Goal: Check status: Check status

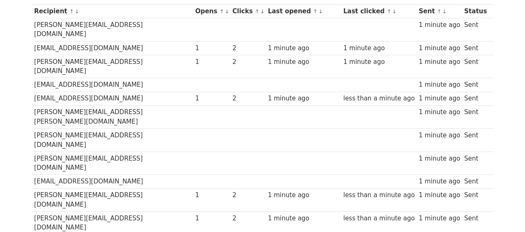
scroll to position [119, 0]
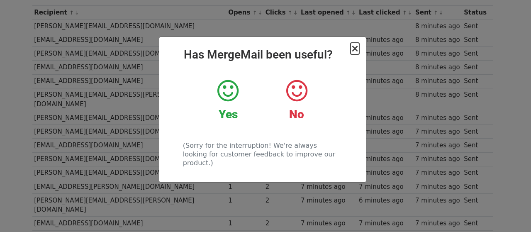
click at [356, 51] on span "×" at bounding box center [355, 49] width 8 height 12
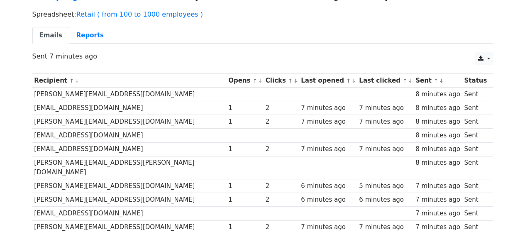
scroll to position [51, 0]
